Goal: Contribute content

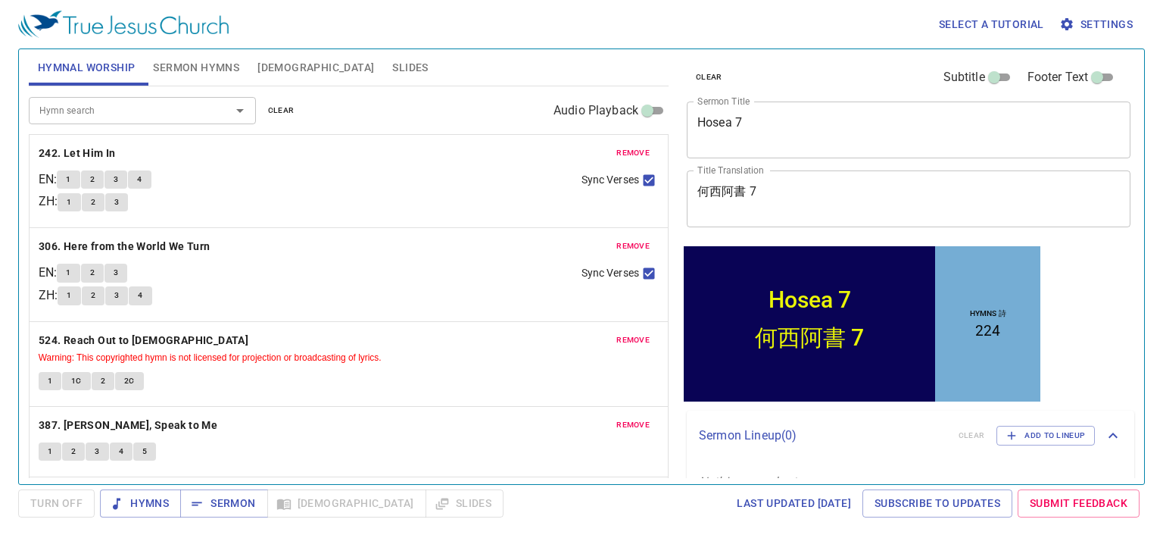
click at [278, 110] on span "clear" at bounding box center [281, 111] width 27 height 14
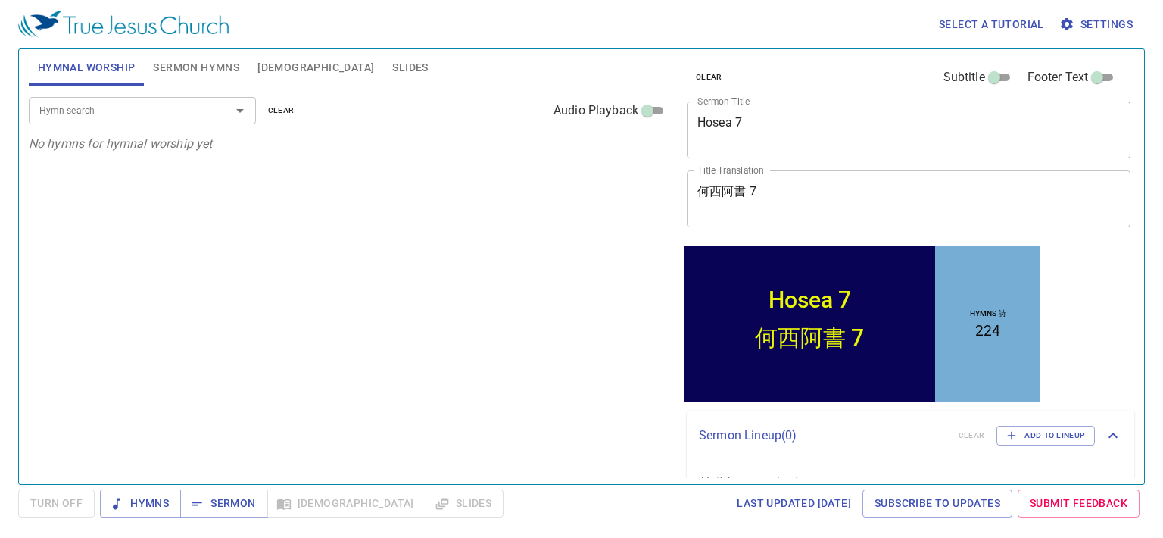
click at [209, 70] on span "Sermon Hymns" at bounding box center [196, 67] width 86 height 19
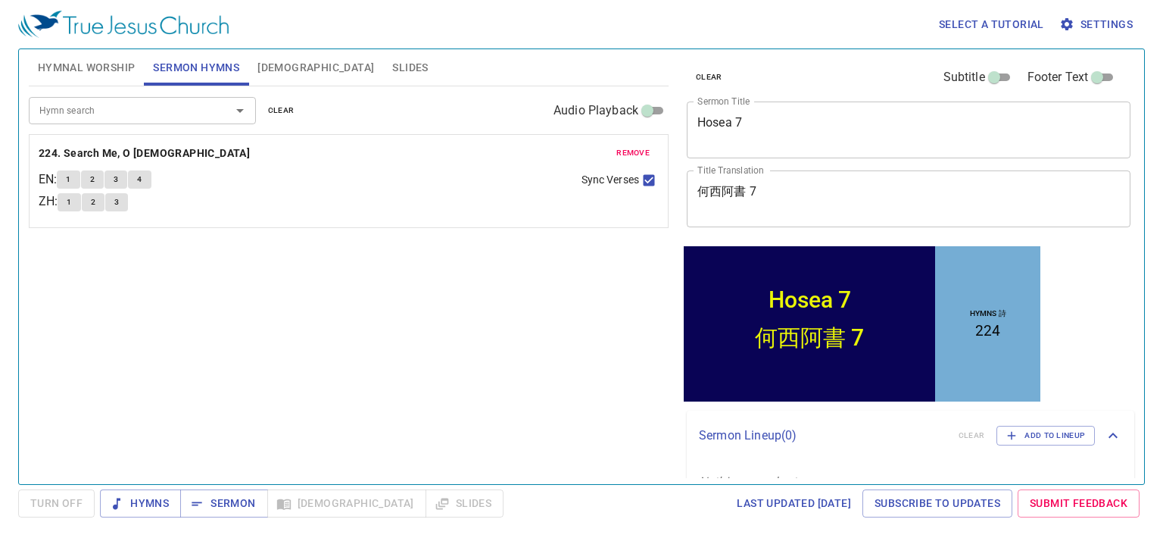
click at [285, 110] on span "clear" at bounding box center [281, 111] width 27 height 14
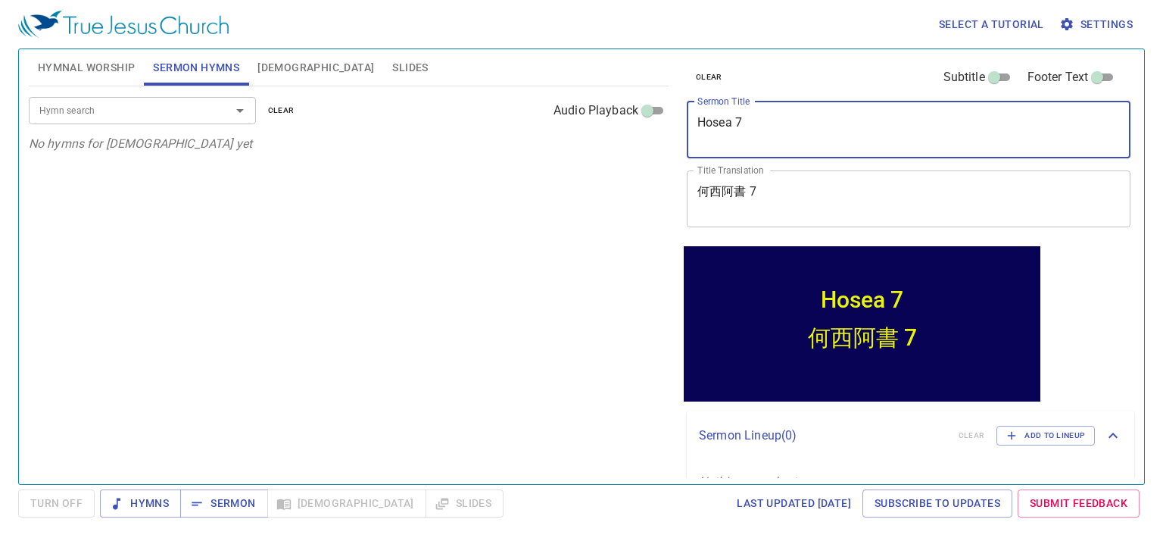
drag, startPoint x: 781, startPoint y: 125, endPoint x: 681, endPoint y: 125, distance: 99.9
click at [681, 125] on div "clear Subtitle Footer Text Sermon Title Hosea 7 x Sermon Title Title Translatio…" at bounding box center [908, 146] width 454 height 194
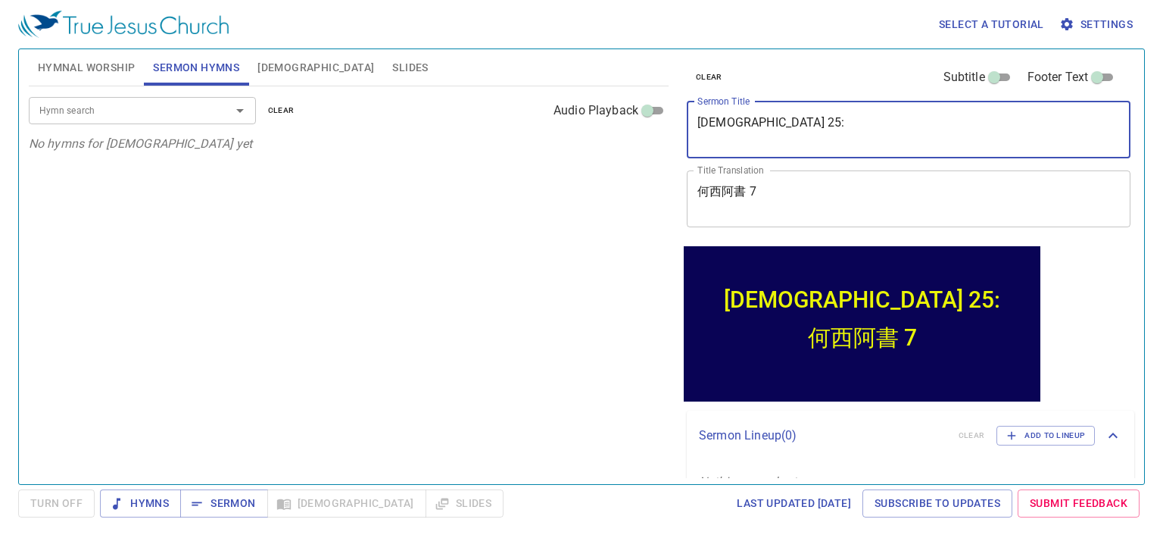
drag, startPoint x: 759, startPoint y: 119, endPoint x: 694, endPoint y: 119, distance: 65.9
click at [694, 119] on div "[DEMOGRAPHIC_DATA] 25: x Sermon Title" at bounding box center [909, 129] width 444 height 57
type textarea "[DATE] Night Prayer"
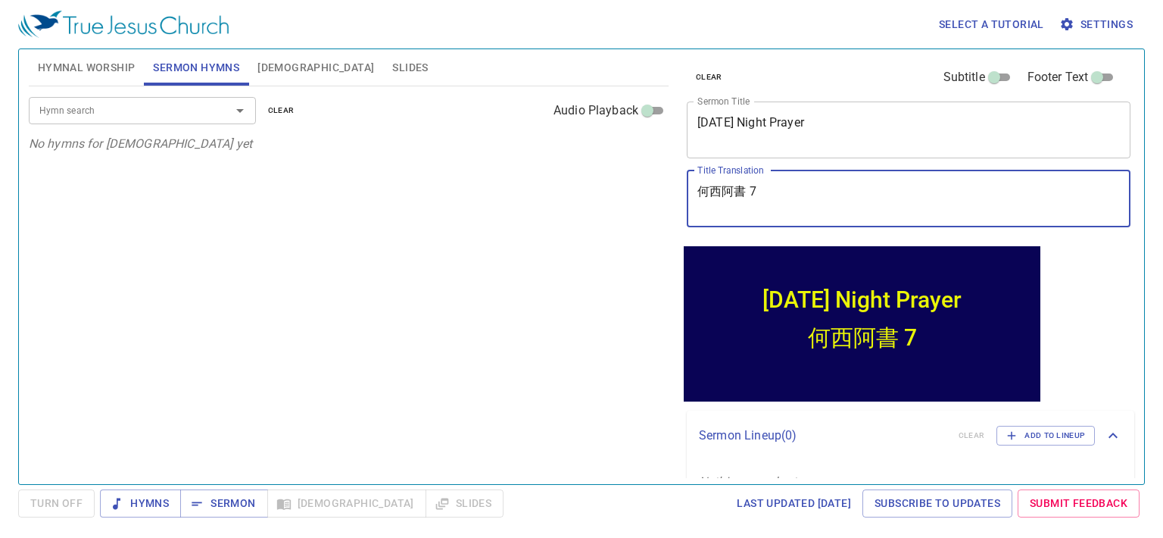
drag, startPoint x: 776, startPoint y: 192, endPoint x: 691, endPoint y: 192, distance: 85.6
click at [691, 192] on div "何西阿書 7 x Title Translation" at bounding box center [909, 198] width 444 height 57
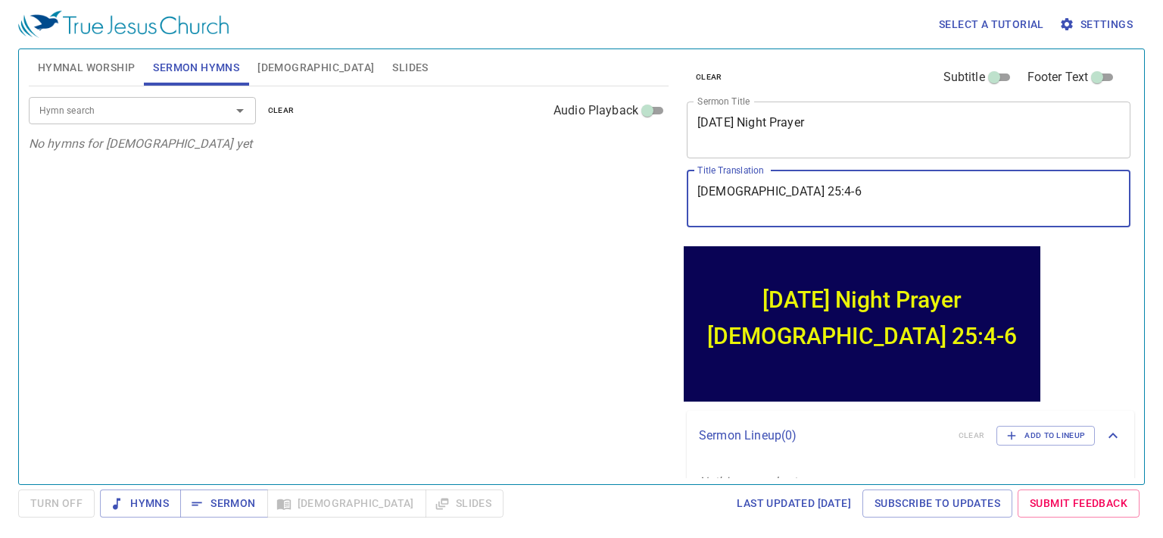
type textarea "[DEMOGRAPHIC_DATA] 25:4-6"
click at [228, 510] on span "Sermon" at bounding box center [223, 503] width 63 height 19
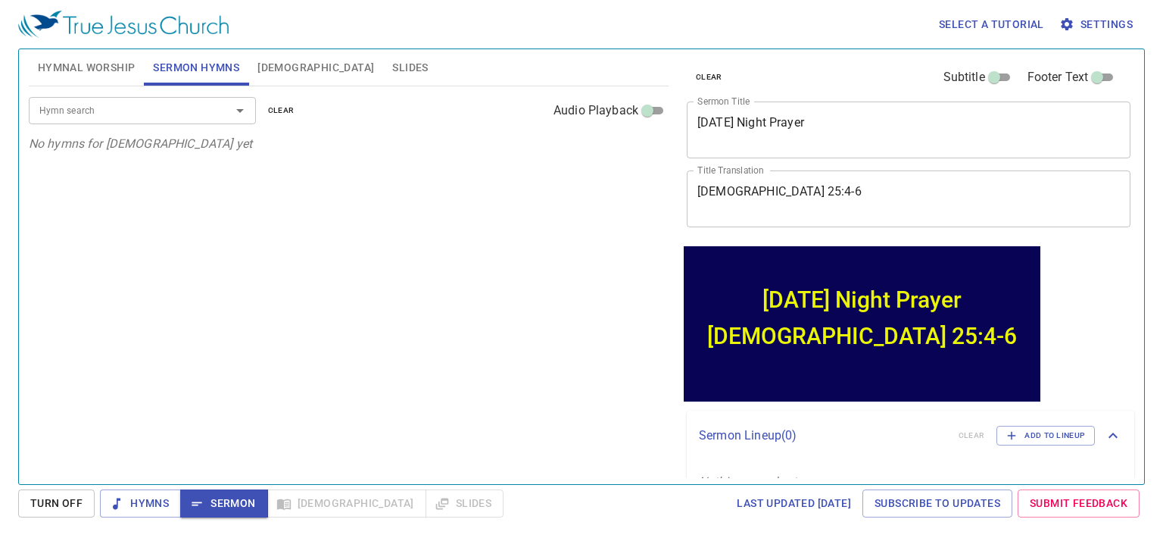
click at [1086, 299] on div "clear Subtitle Footer Text Sermon Title [DATE] Night Prayer x Sermon Title Titl…" at bounding box center [908, 260] width 466 height 435
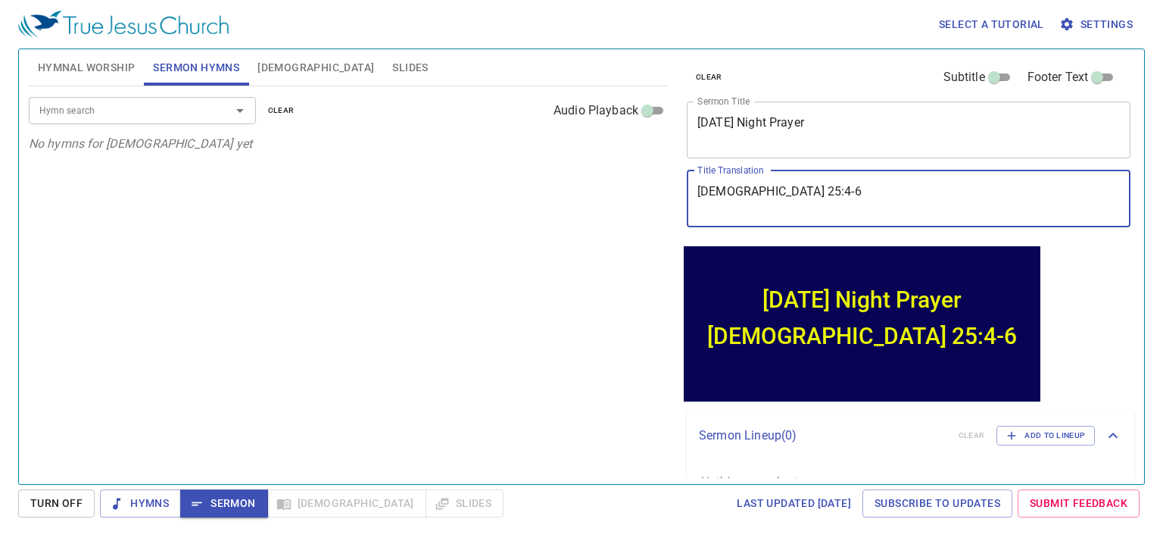
drag, startPoint x: 801, startPoint y: 184, endPoint x: 670, endPoint y: 186, distance: 131.0
click at [670, 186] on div "Hymnal Worship Sermon Hymns [DEMOGRAPHIC_DATA] Slides Hymn search Hymn search c…" at bounding box center [582, 260] width 1118 height 435
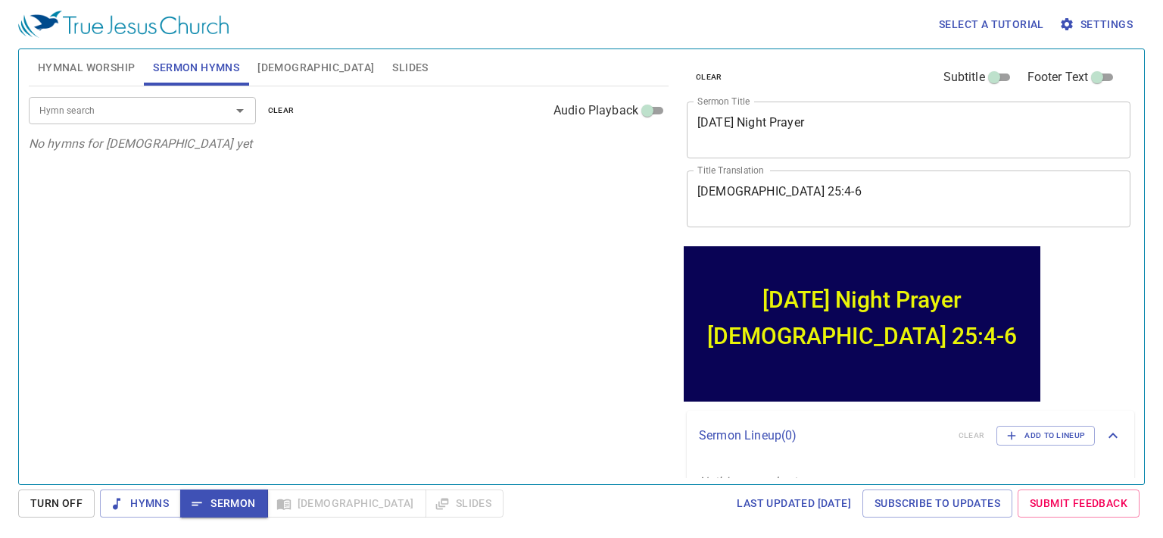
click at [321, 285] on div "Hymn search Hymn search clear Audio Playback No hymns for [DEMOGRAPHIC_DATA] yet" at bounding box center [349, 278] width 640 height 385
click at [275, 67] on span "[DEMOGRAPHIC_DATA]" at bounding box center [315, 67] width 117 height 19
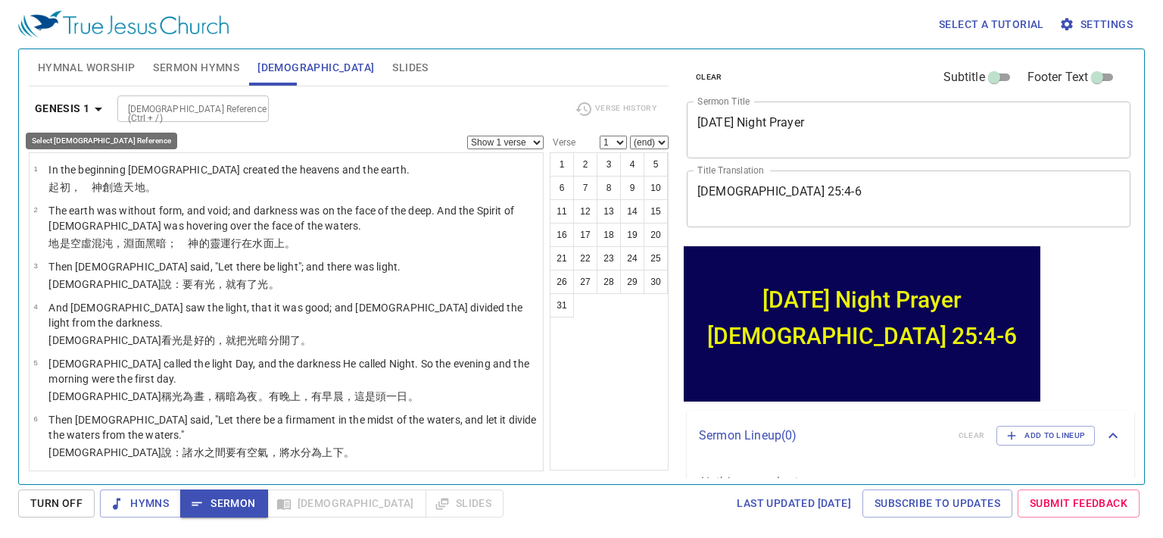
click at [73, 113] on b "Genesis 1" at bounding box center [62, 108] width 55 height 19
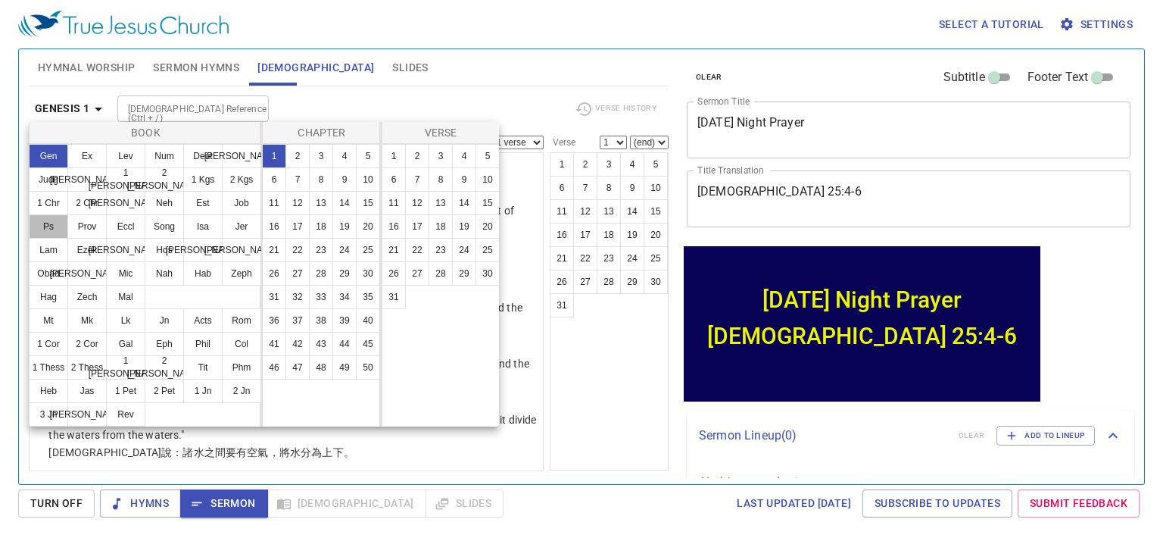
click at [51, 225] on button "Ps" at bounding box center [48, 226] width 39 height 24
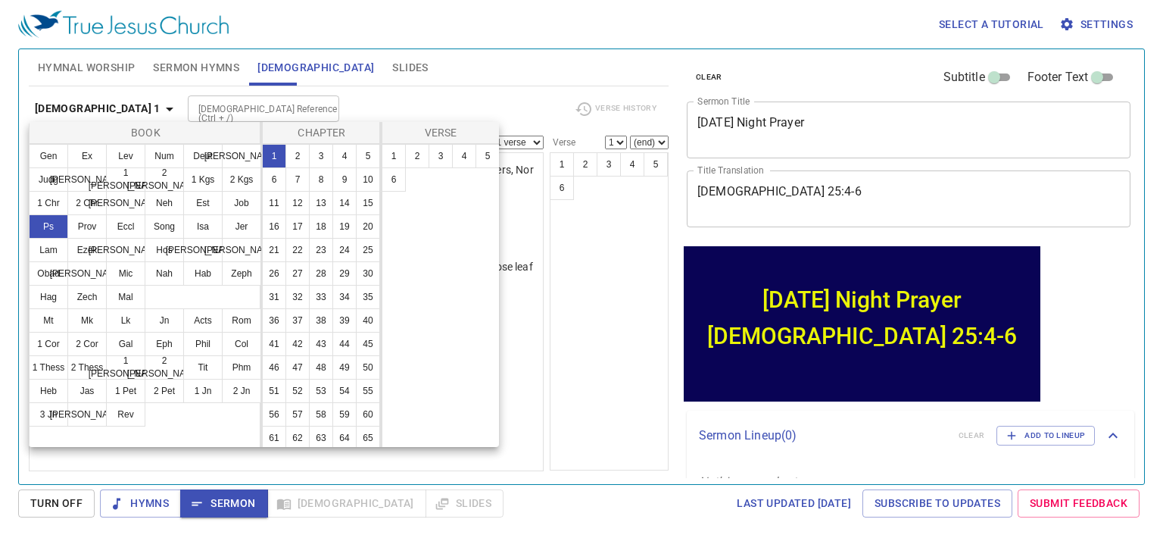
click at [356, 262] on button "25" at bounding box center [368, 250] width 24 height 24
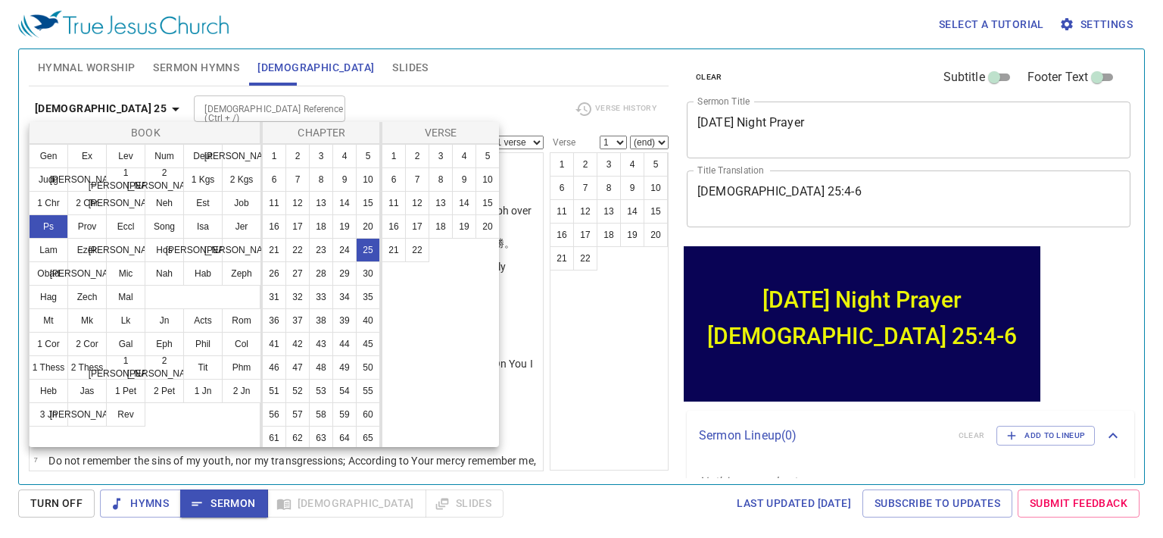
click at [466, 146] on button "4" at bounding box center [464, 156] width 24 height 24
select select "4"
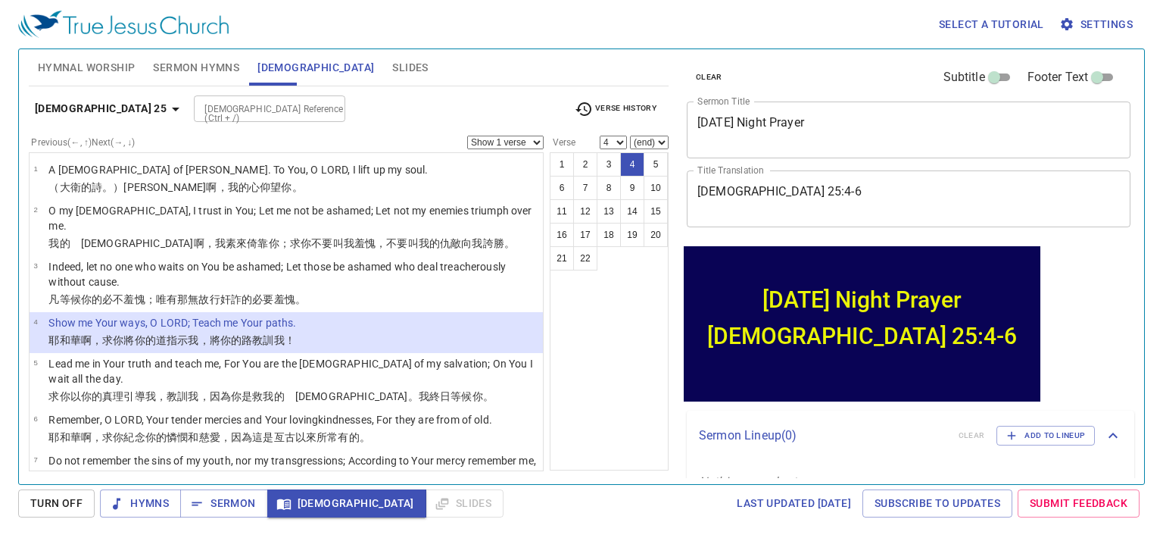
click at [528, 142] on select "Show 1 verse Show 2 verses Show 3 verses Show 4 verses Show 5 verses" at bounding box center [505, 143] width 76 height 14
select select "3"
click at [467, 136] on select "Show 1 verse Show 2 verses Show 3 verses Show 4 verses Show 5 verses" at bounding box center [505, 143] width 76 height 14
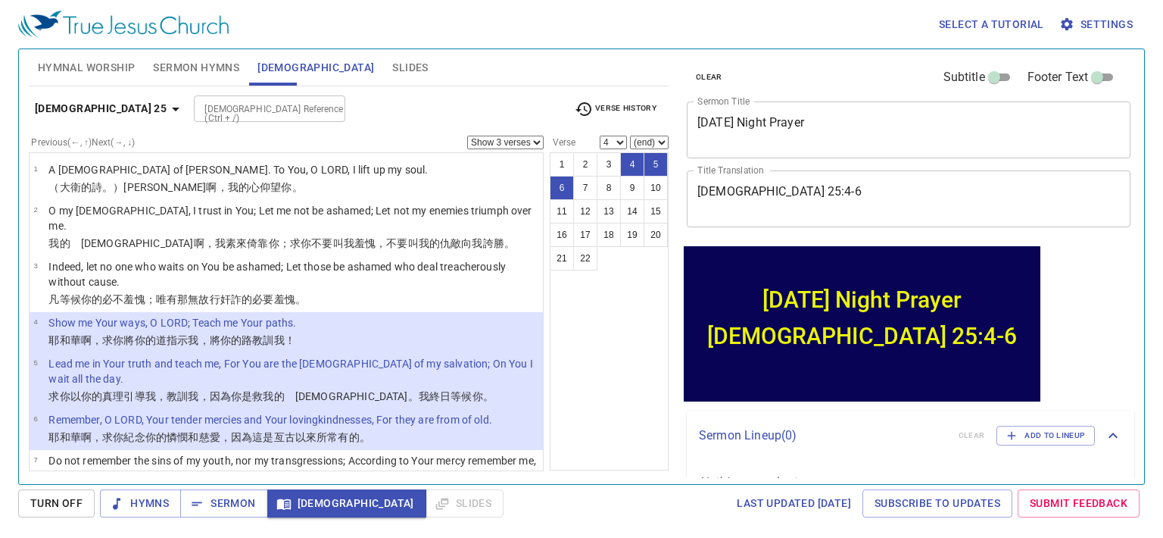
click at [45, 498] on span "Turn Off" at bounding box center [56, 503] width 52 height 19
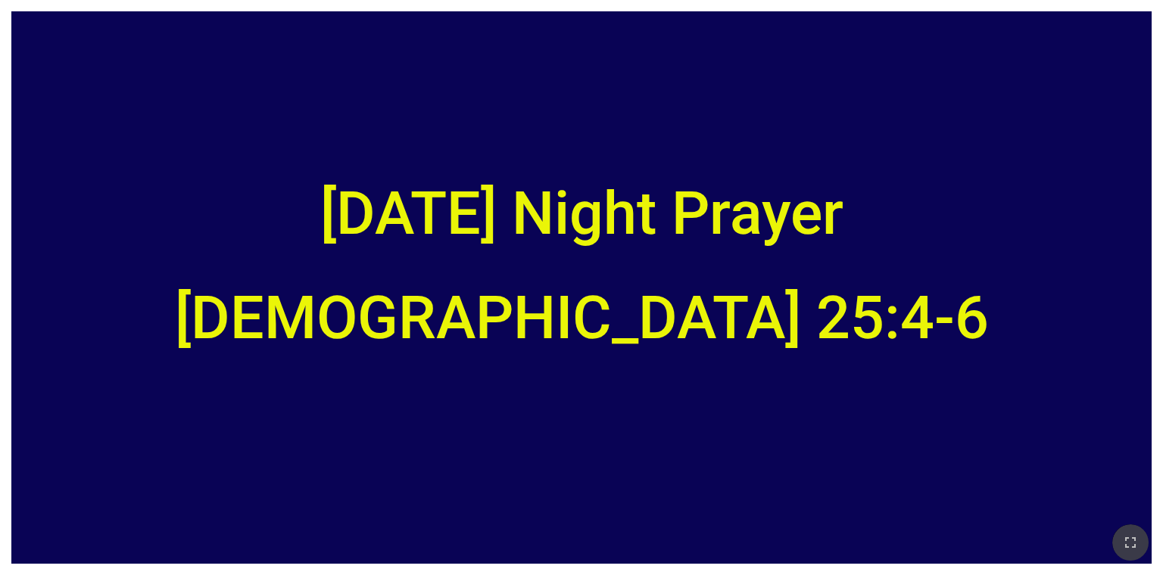
click at [1133, 539] on icon "button" at bounding box center [1130, 543] width 18 height 18
